Goal: Check status: Check status

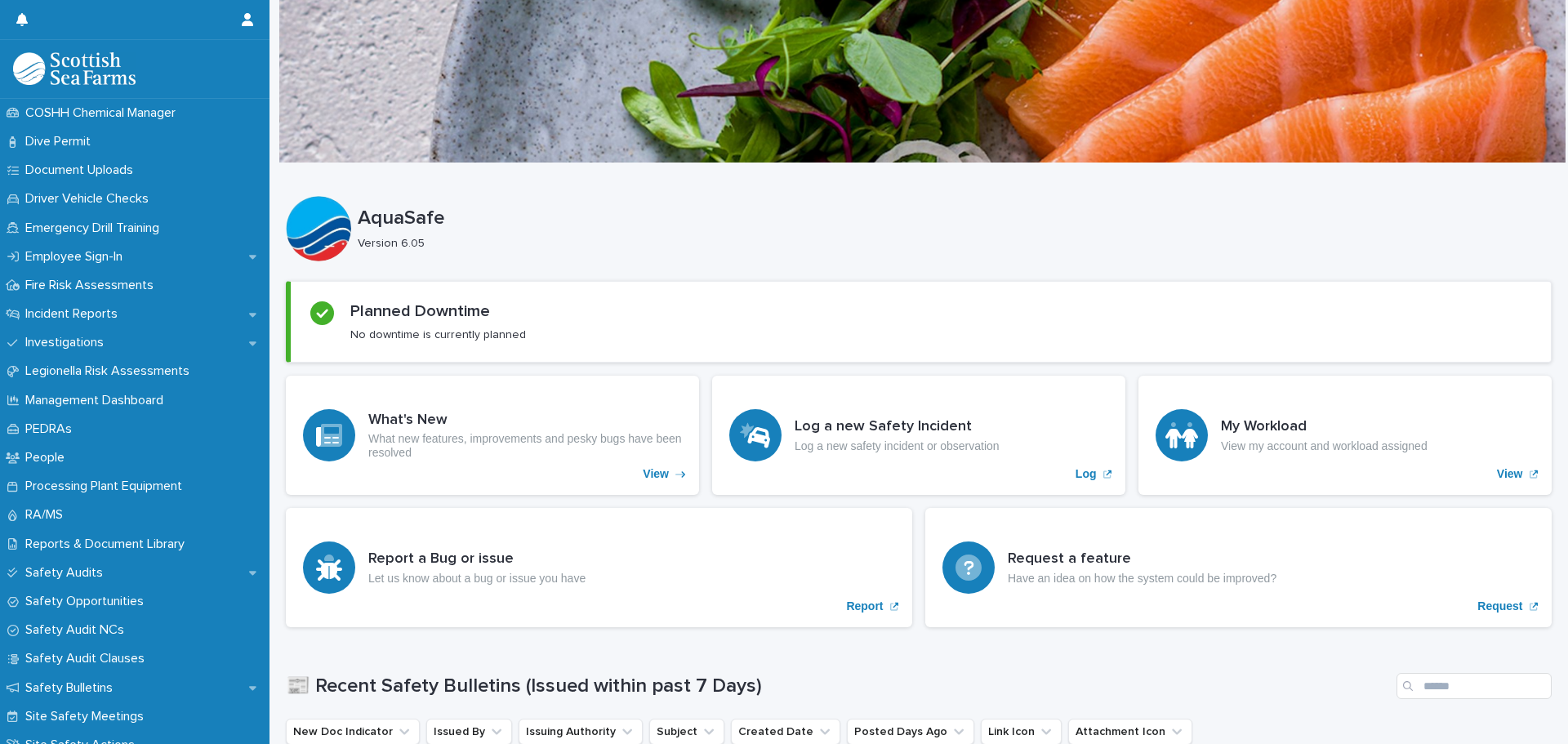
scroll to position [372, 0]
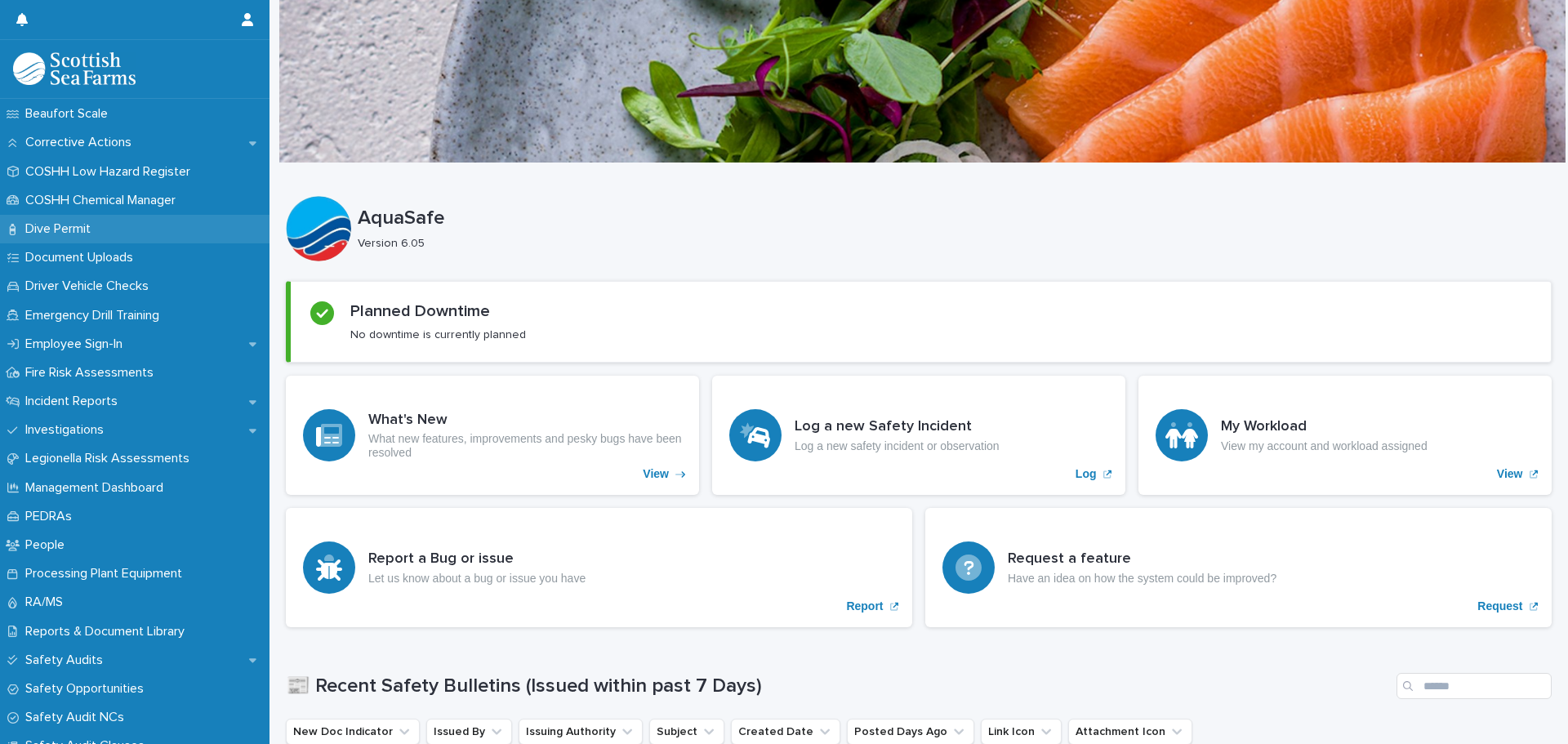
click at [74, 226] on p "Dive Permit" at bounding box center [62, 229] width 85 height 15
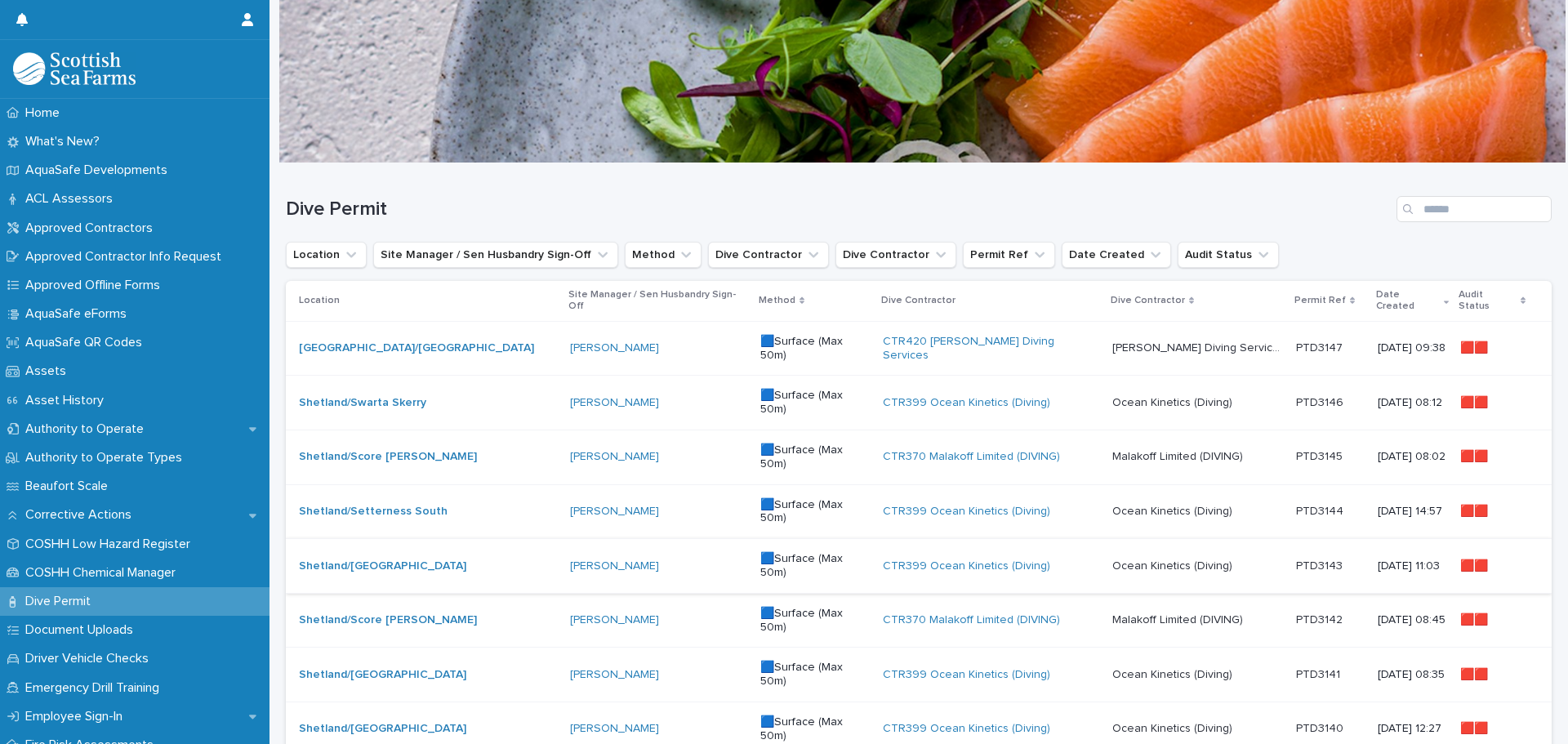
scroll to position [82, 0]
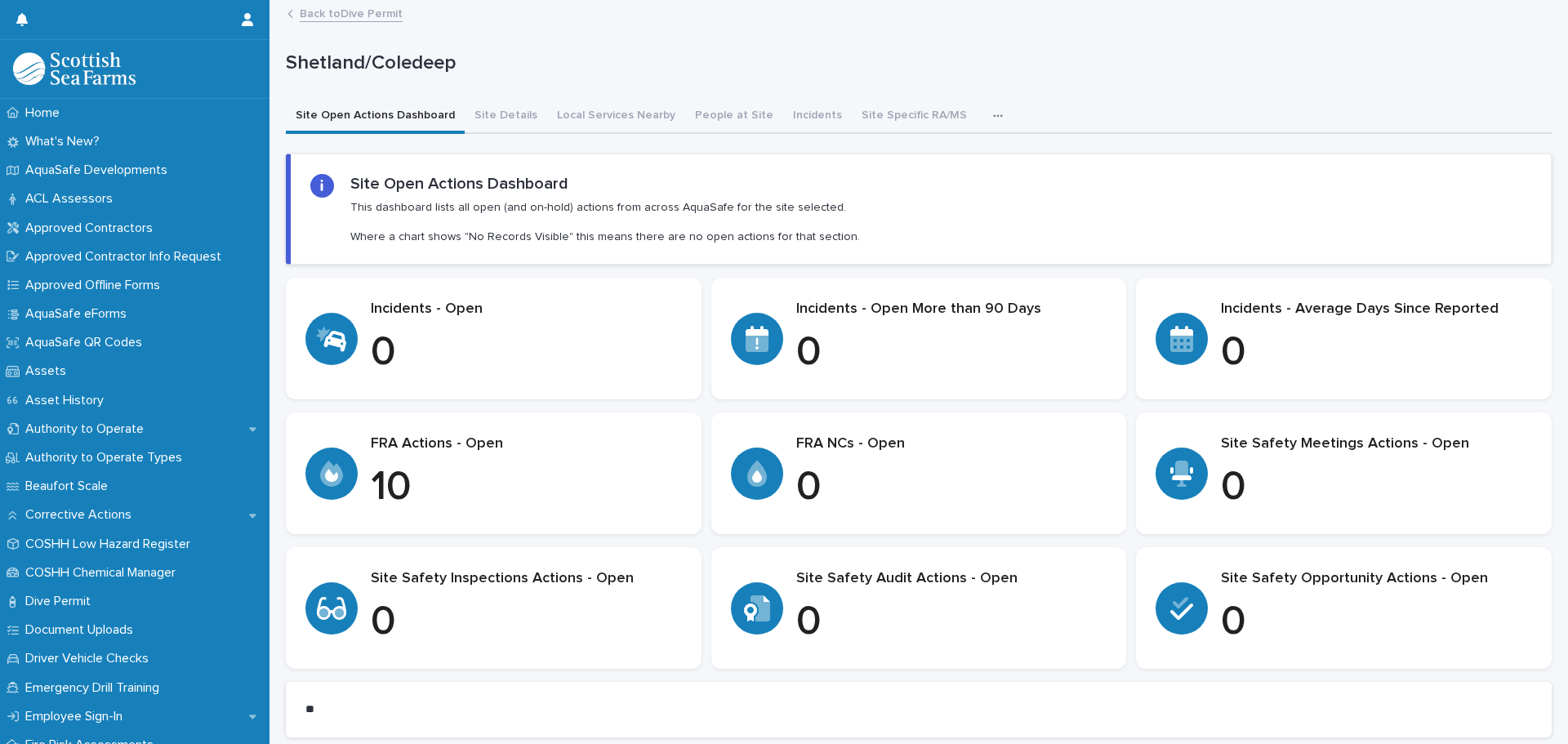
click at [348, 10] on link "Back to Dive Permit" at bounding box center [351, 12] width 103 height 19
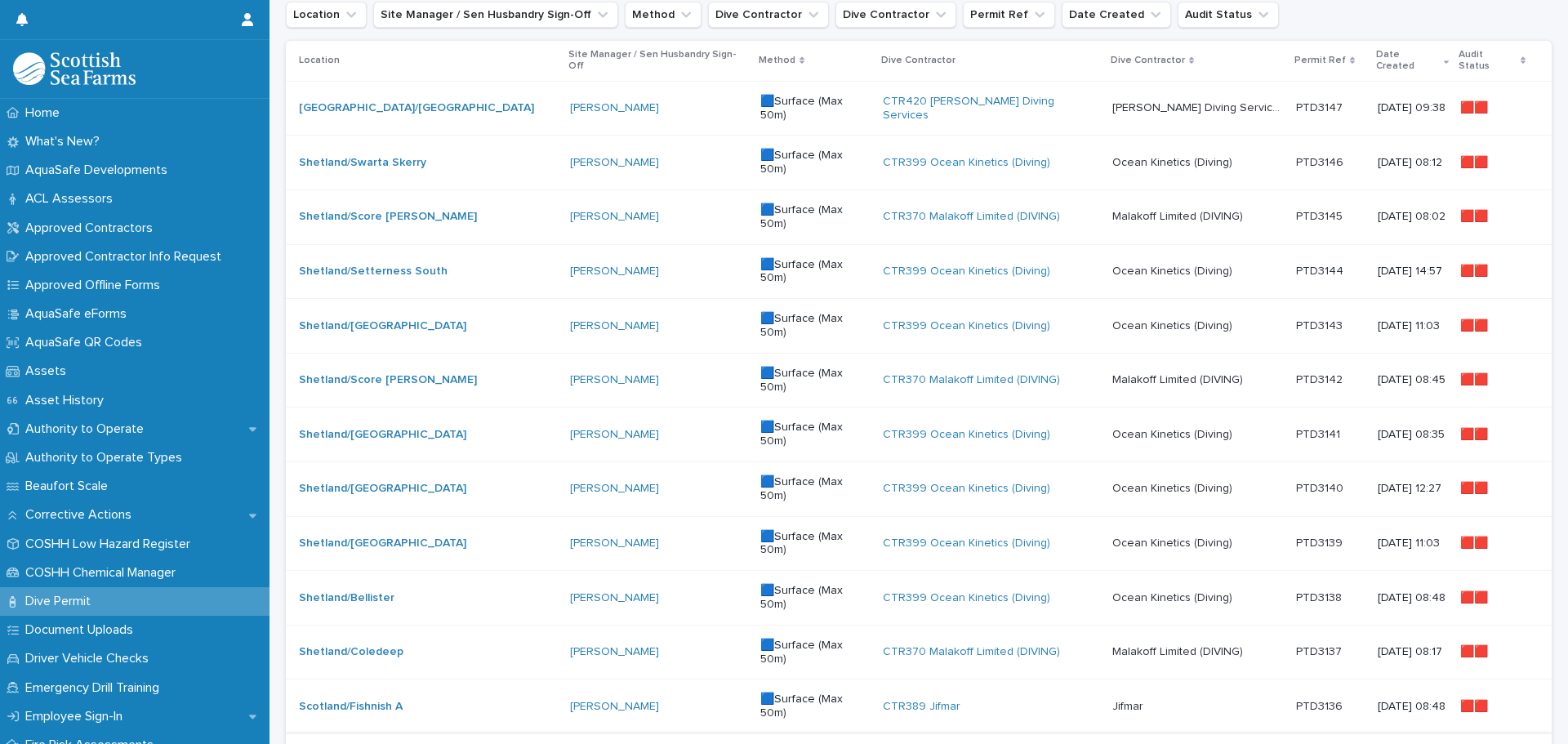
scroll to position [245, 0]
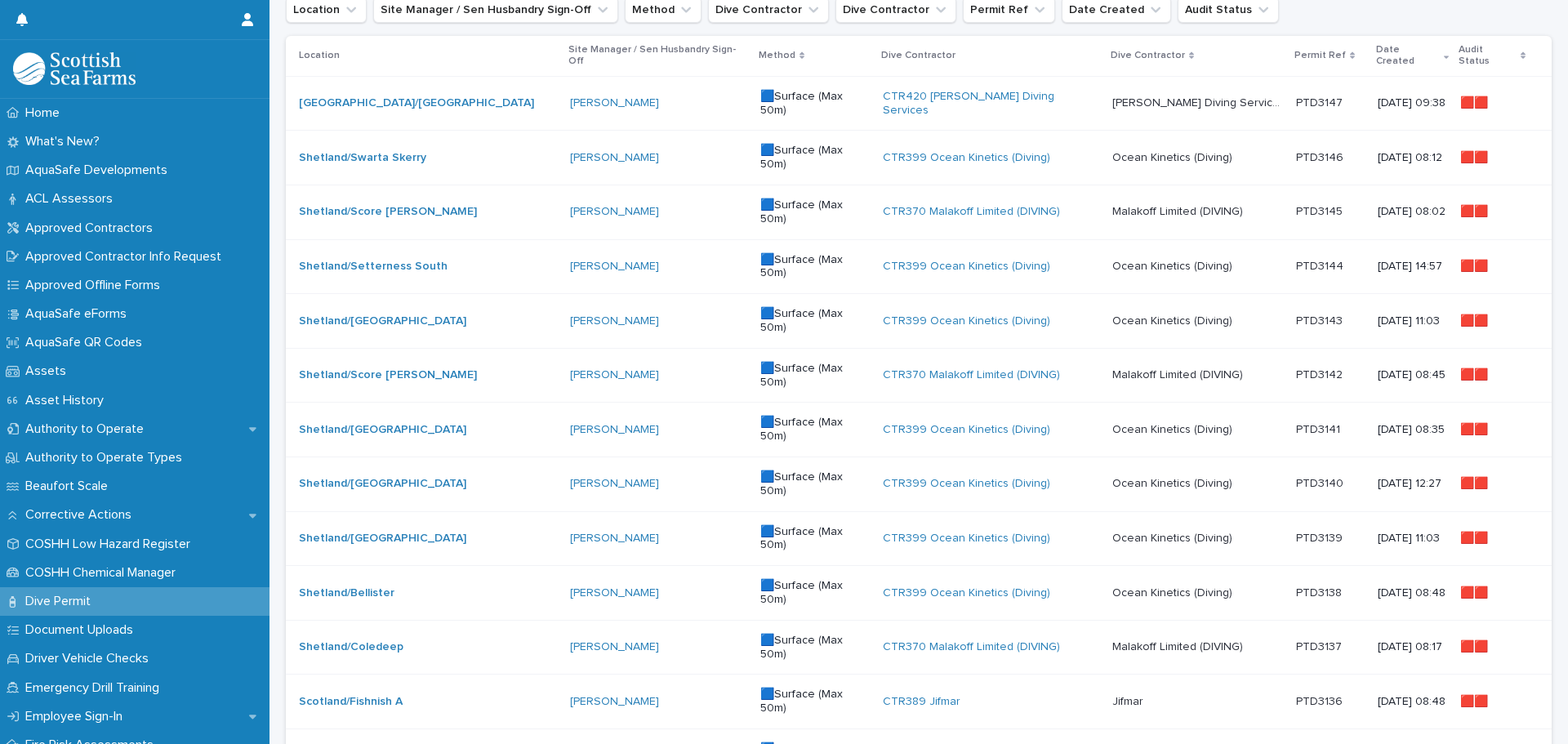
click at [1165, 637] on p "Malakoff Limited (DIVING)" at bounding box center [1179, 645] width 134 height 17
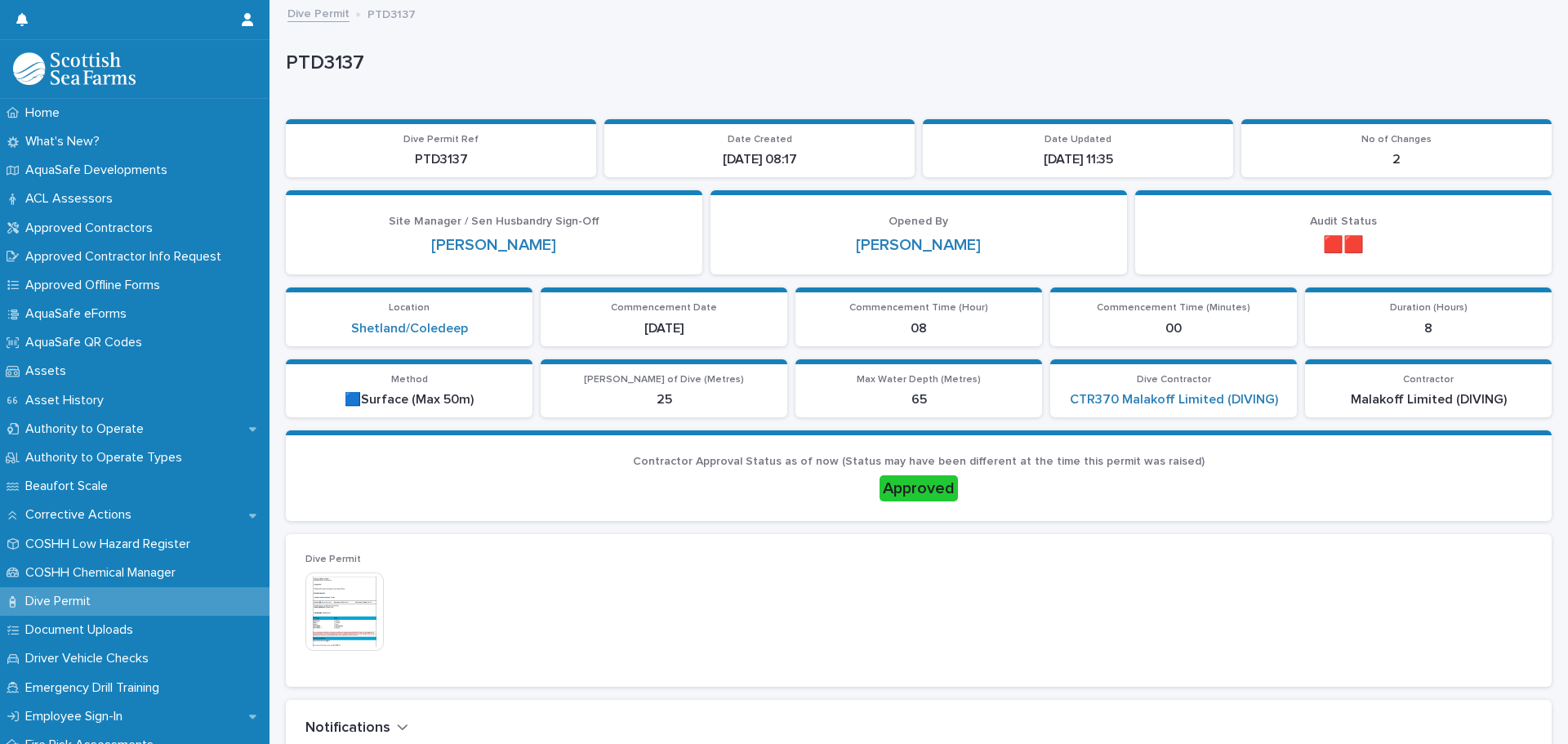
click at [339, 597] on img at bounding box center [344, 611] width 79 height 79
